Goal: Task Accomplishment & Management: Manage account settings

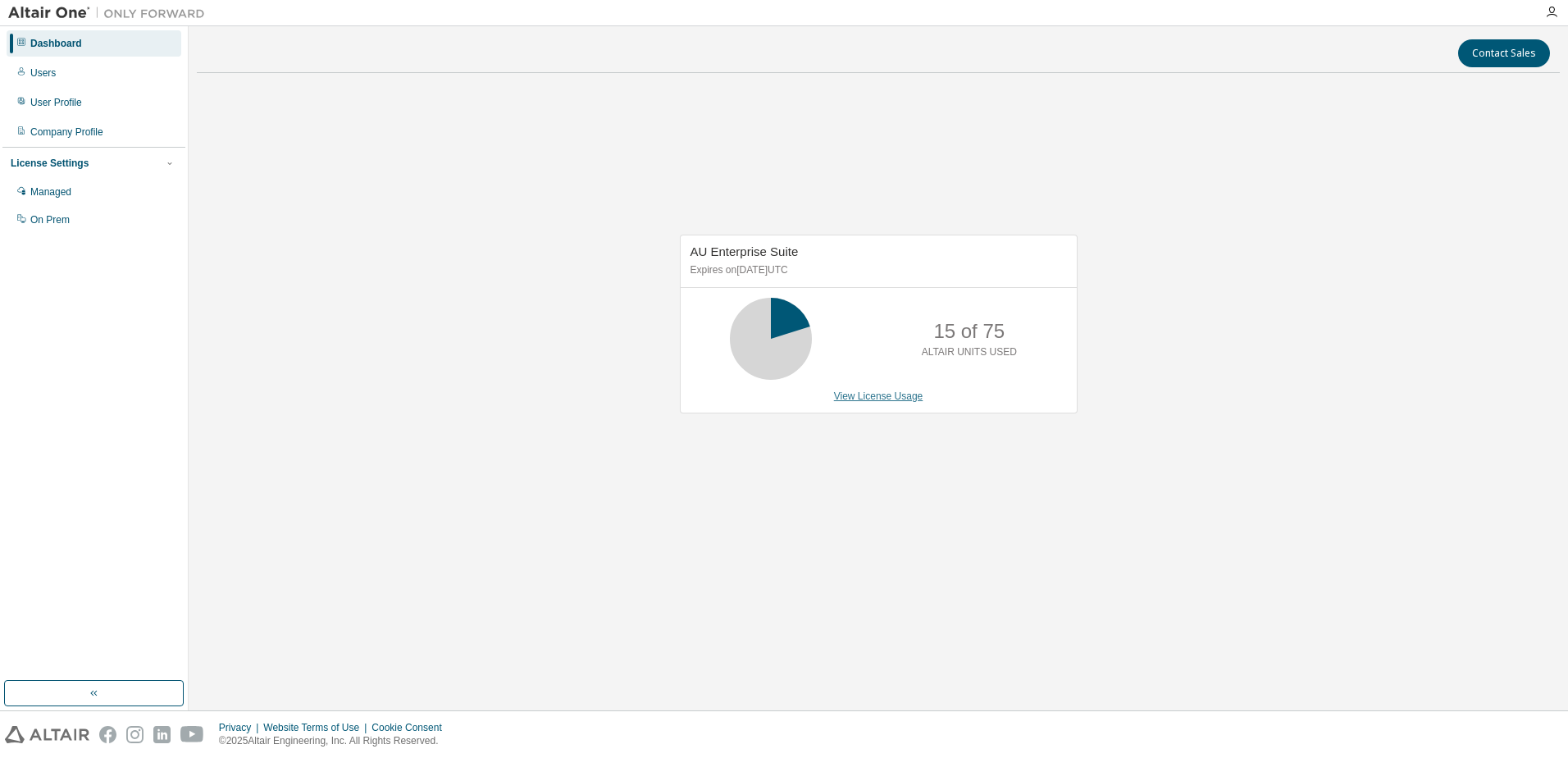
click at [857, 396] on link "View License Usage" at bounding box center [878, 396] width 89 height 12
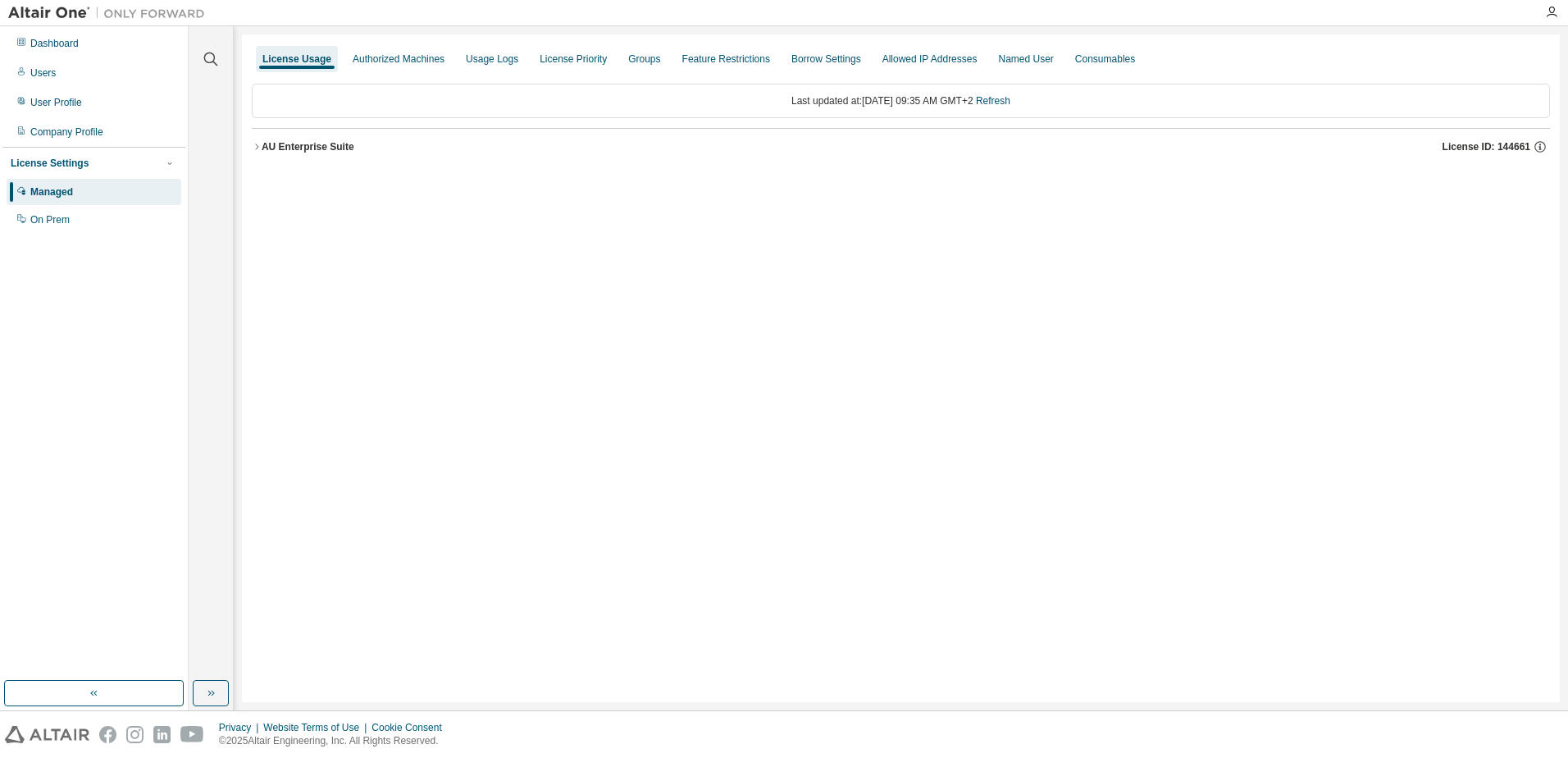
click at [255, 139] on button "AU Enterprise Suite License ID: 144661" at bounding box center [900, 147] width 1298 height 37
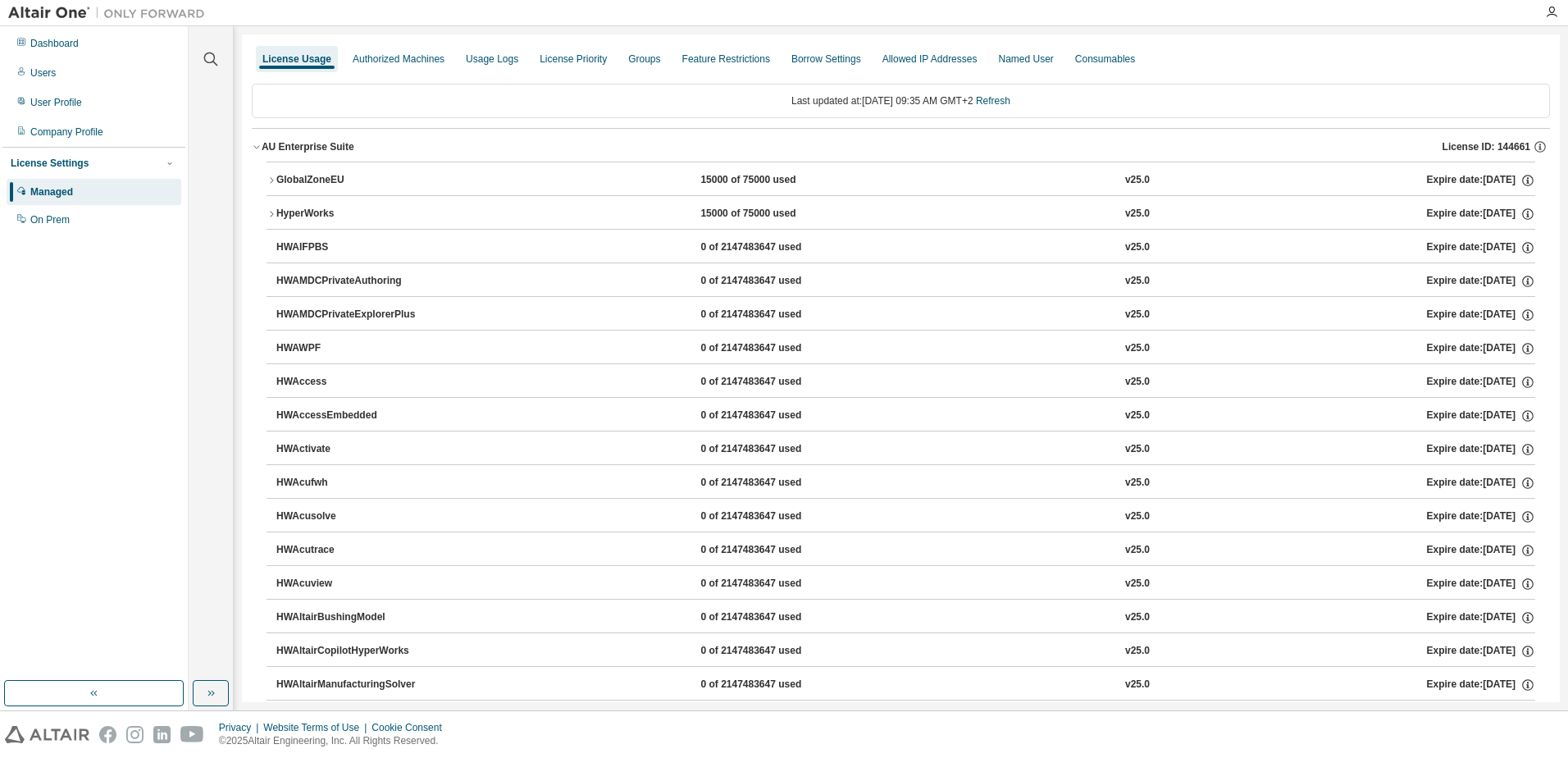
click at [270, 214] on icon "button" at bounding box center [271, 214] width 10 height 10
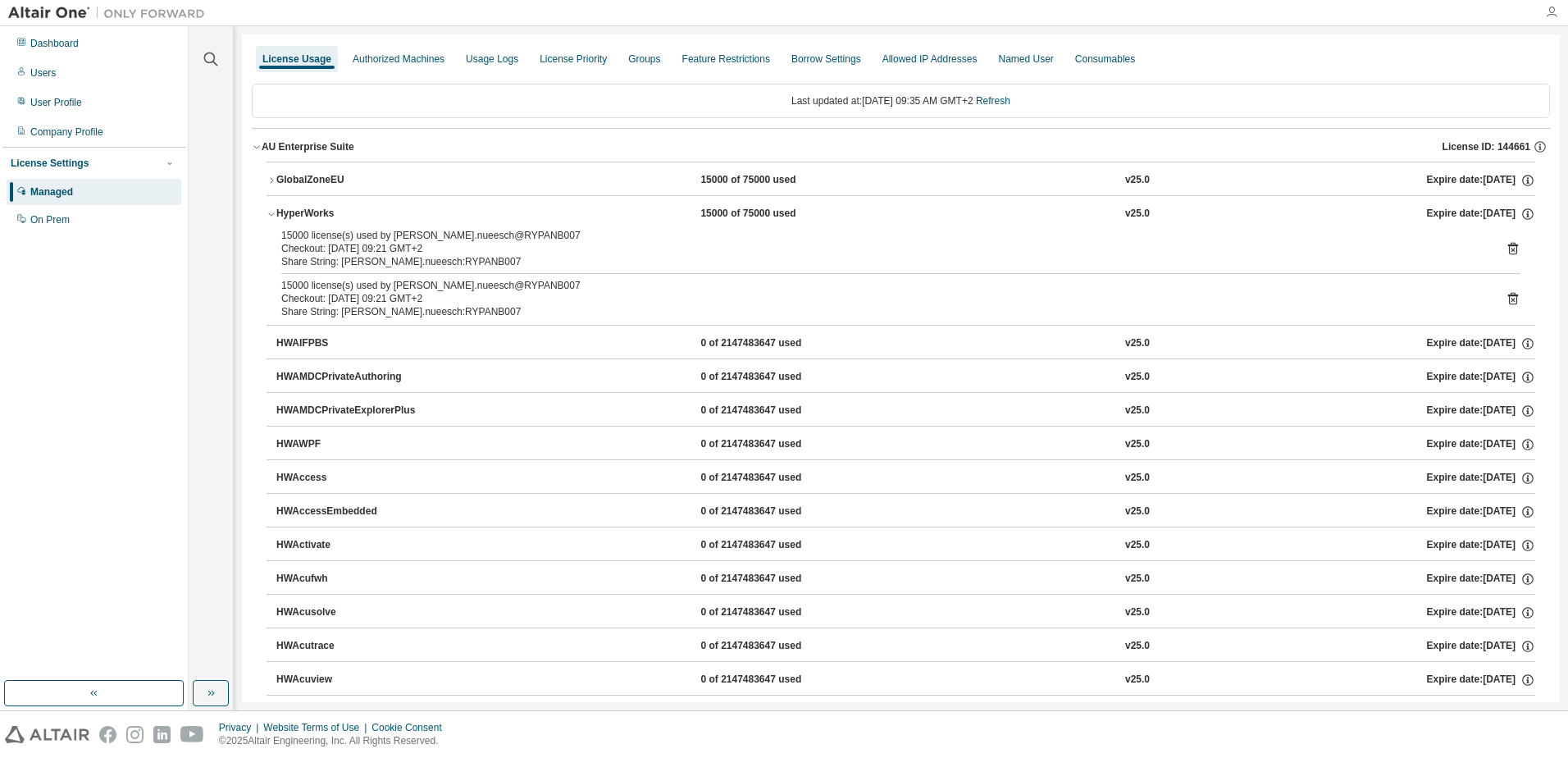
click at [1551, 7] on icon "button" at bounding box center [1552, 12] width 13 height 13
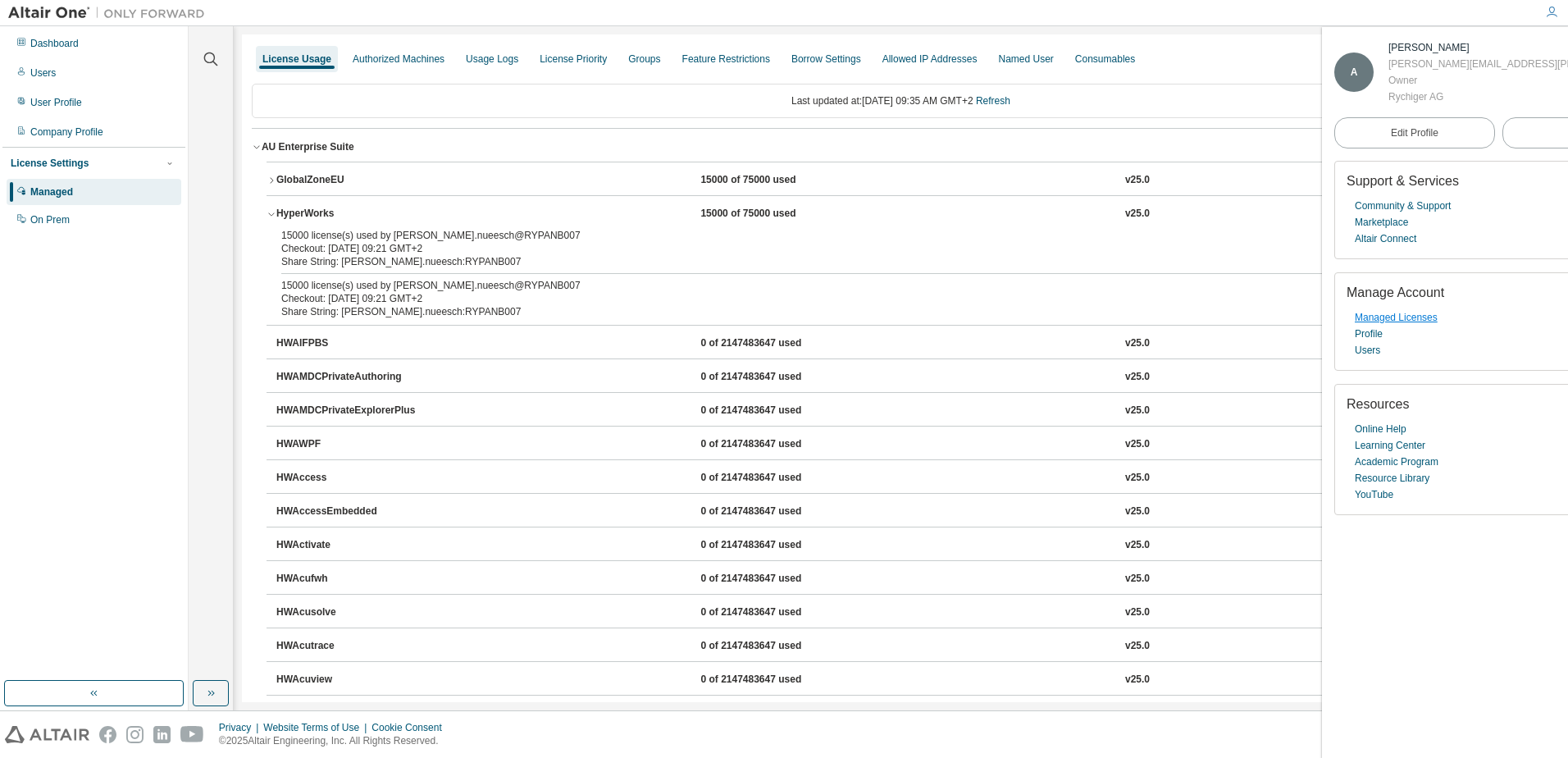
click at [1414, 320] on link "Managed Licenses" at bounding box center [1396, 317] width 83 height 16
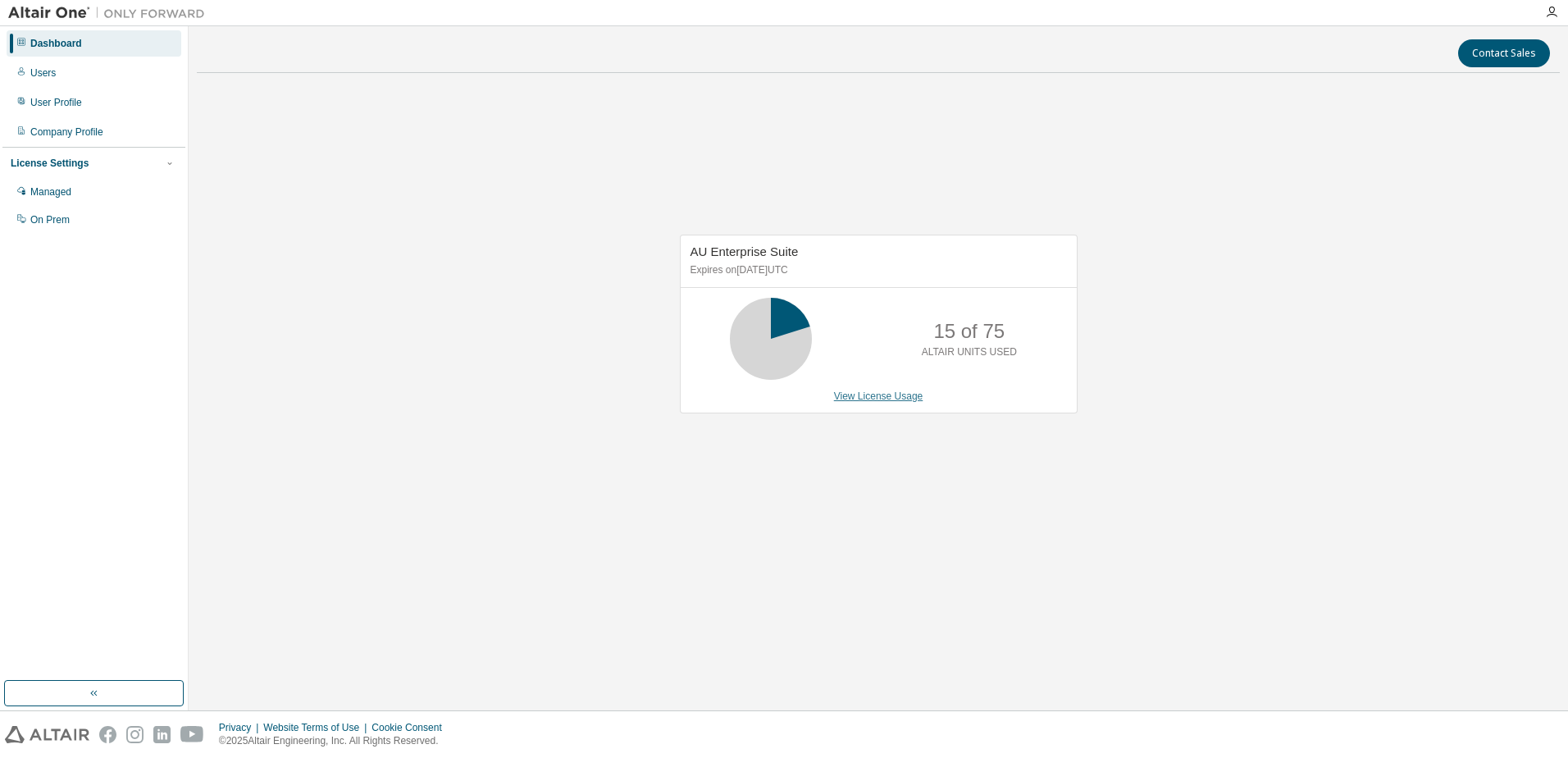
click at [880, 401] on link "View License Usage" at bounding box center [878, 396] width 89 height 12
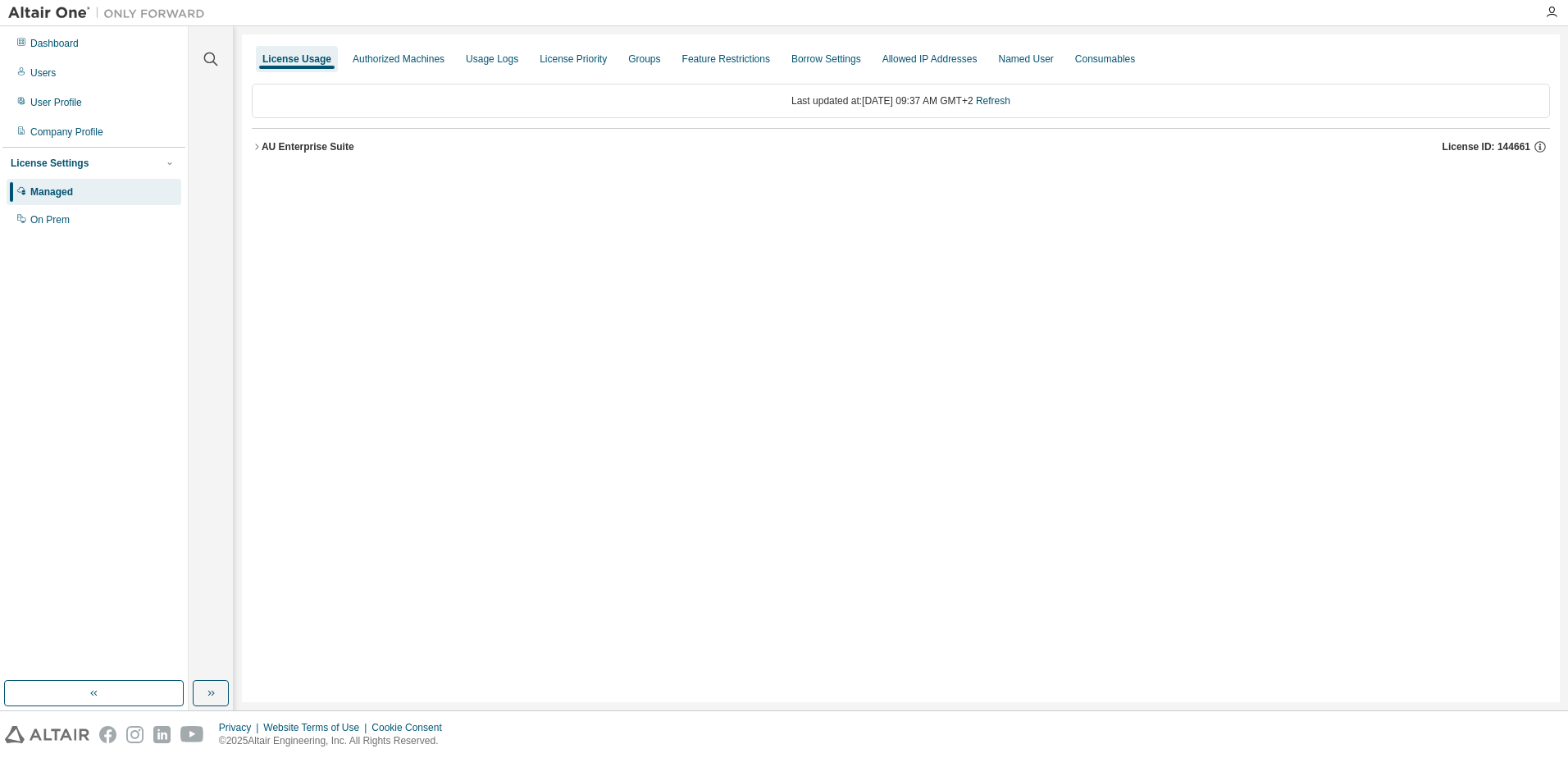
click at [257, 146] on icon "button" at bounding box center [257, 147] width 10 height 10
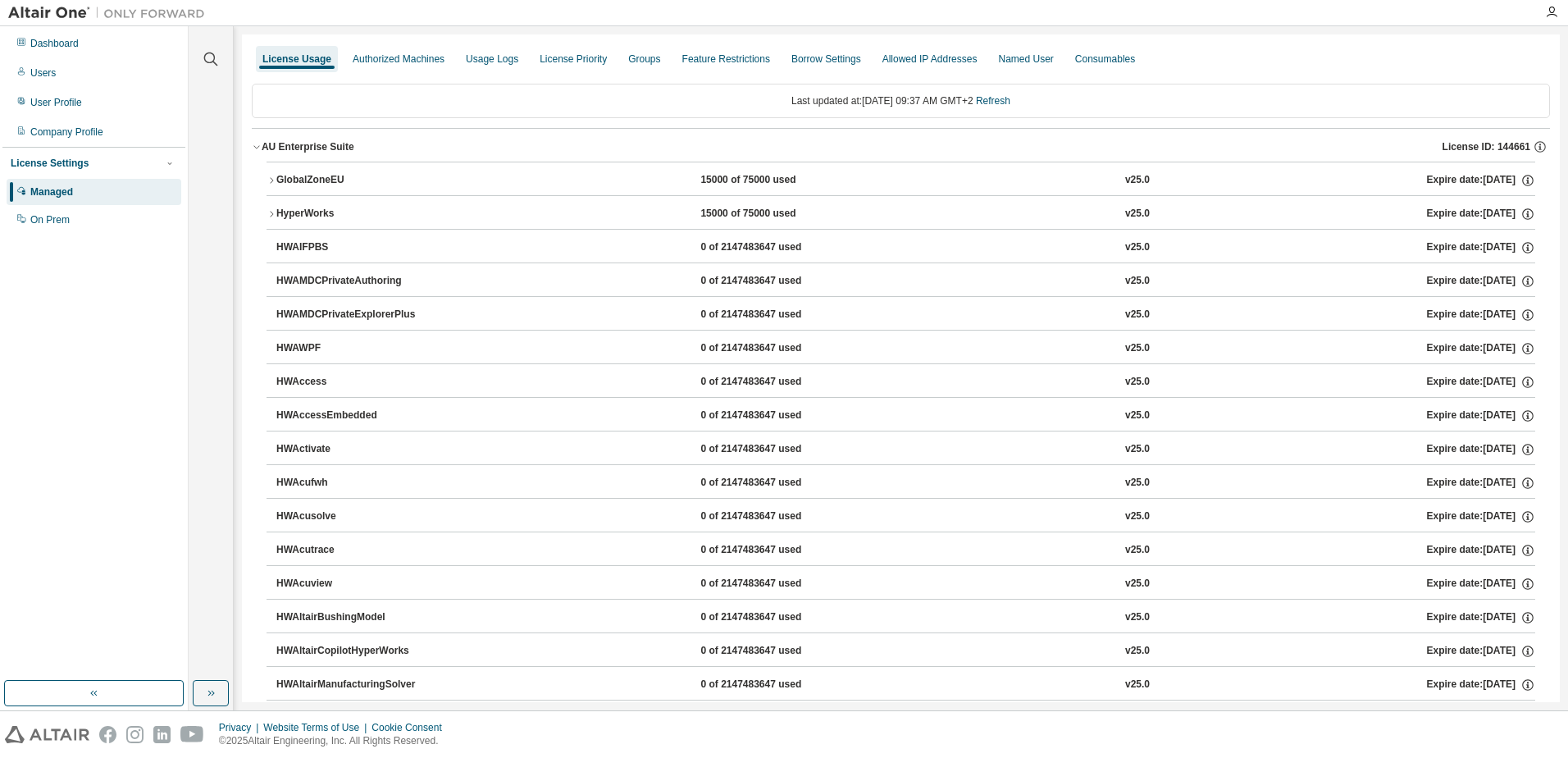
click at [270, 216] on icon "button" at bounding box center [271, 214] width 10 height 10
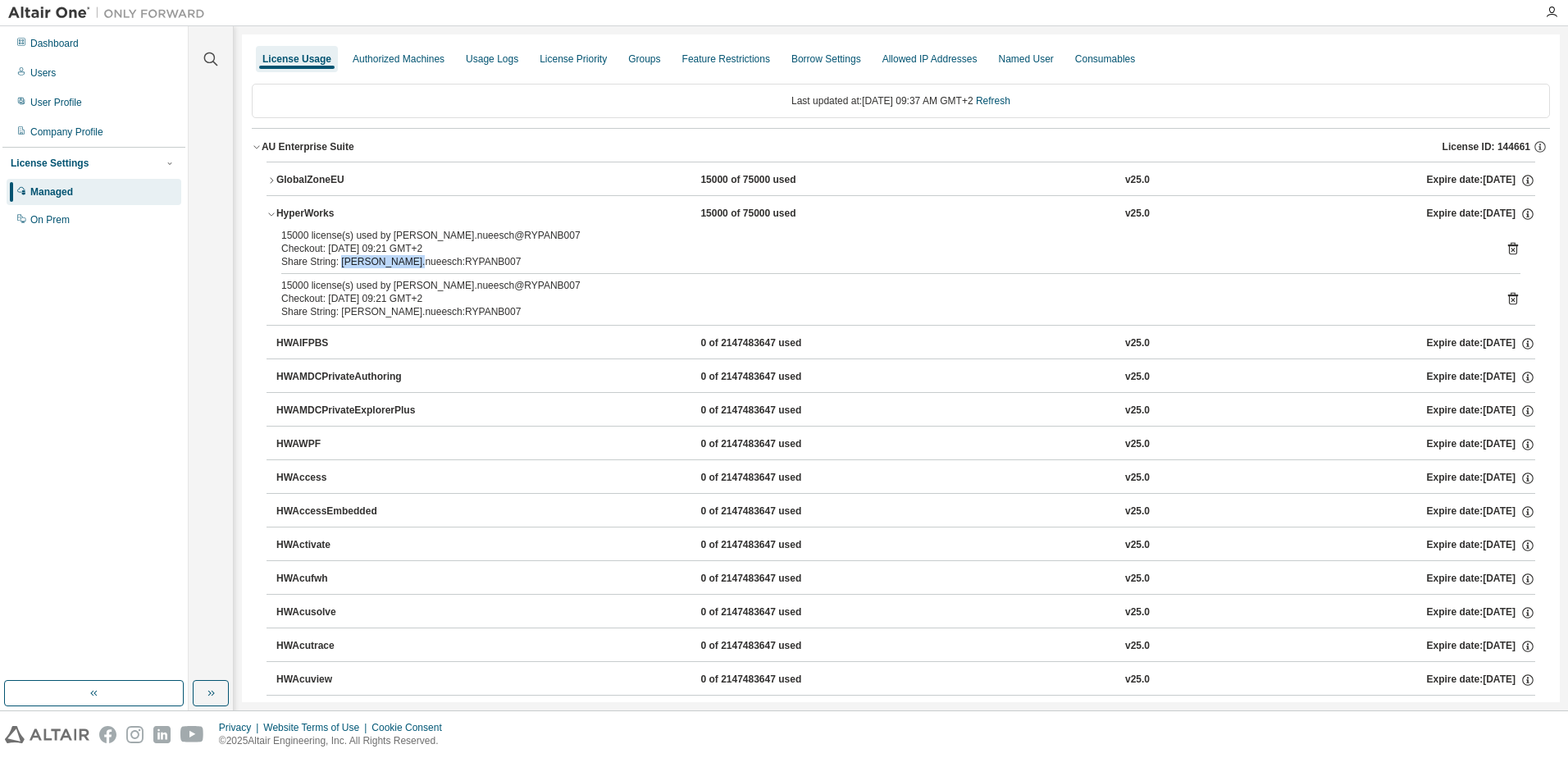
drag, startPoint x: 338, startPoint y: 260, endPoint x: 408, endPoint y: 261, distance: 70.0
click at [408, 261] on div "Share String: thomas.nueesch:RYPANB007" at bounding box center [881, 261] width 1200 height 13
drag, startPoint x: 408, startPoint y: 261, endPoint x: 468, endPoint y: 312, distance: 78.7
click at [468, 312] on div "Share String: thomas.nueesch:RYPANB007" at bounding box center [881, 312] width 1200 height 13
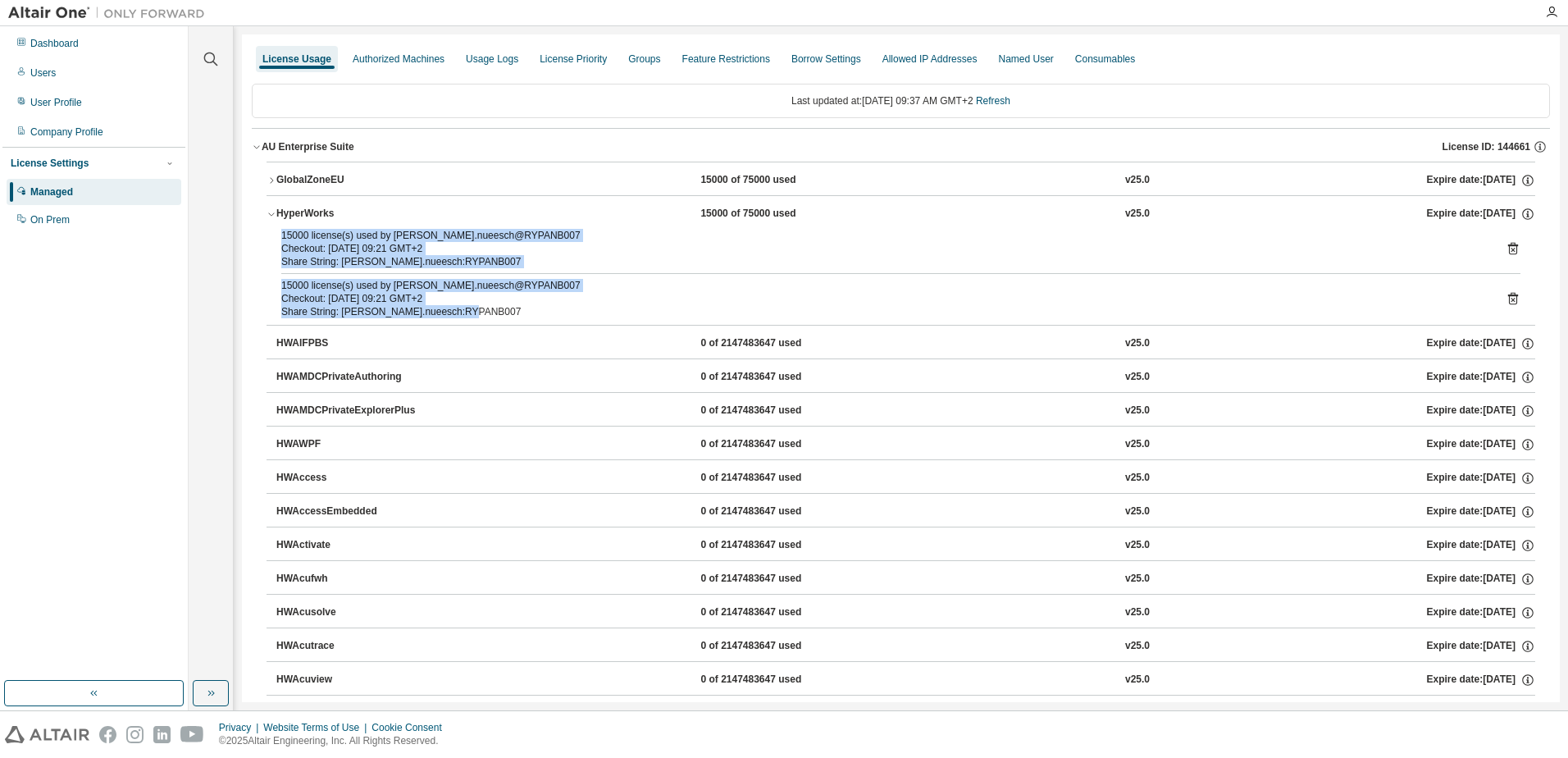
drag, startPoint x: 476, startPoint y: 311, endPoint x: 261, endPoint y: 232, distance: 229.1
drag, startPoint x: 692, startPoint y: 216, endPoint x: 686, endPoint y: 229, distance: 14.3
click at [686, 229] on div "HyperWorks 15000 of 75000 used v25.0 Expire date: 2026-01-01 15000 license(s) u…" at bounding box center [900, 259] width 1268 height 130
click at [613, 257] on div "Share String: thomas.nueesch:RYPANB007" at bounding box center [881, 261] width 1200 height 13
